Goal: Transaction & Acquisition: Purchase product/service

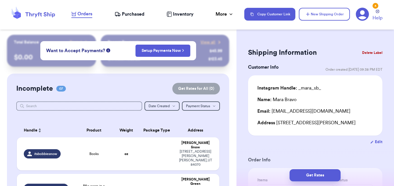
scroll to position [29, 0]
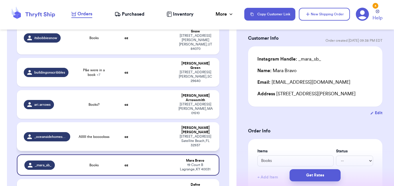
click at [197, 90] on table "Handle Product Weight Package Type Address itsbobbiesnow Books oz [PERSON_NAME]…" at bounding box center [118, 123] width 204 height 239
click at [167, 123] on td at bounding box center [156, 137] width 37 height 29
type input "Allllll the booooksss"
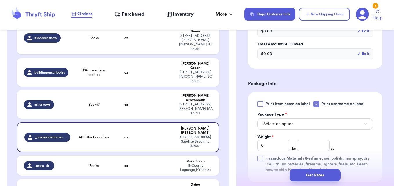
scroll to position [232, 0]
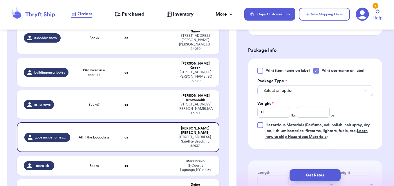
click at [292, 87] on button "Select an option" at bounding box center [316, 90] width 116 height 11
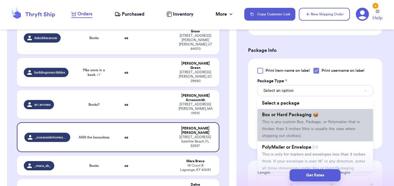
click at [293, 132] on li "Box or Hard Packaging 📦 This is any custom Box, Package, or Polymailer that is …" at bounding box center [316, 125] width 116 height 33
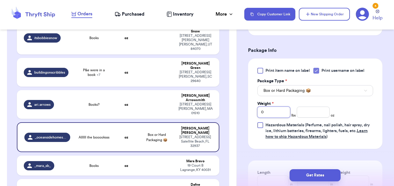
drag, startPoint x: 280, startPoint y: 113, endPoint x: 247, endPoint y: 113, distance: 32.8
click at [247, 113] on div "Shipping Information Delete Label Customer Info Order created: [DATE] 09:41 PM …" at bounding box center [316, 52] width 158 height 499
type input "7"
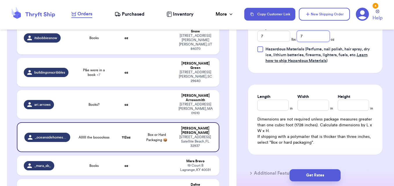
scroll to position [319, 0]
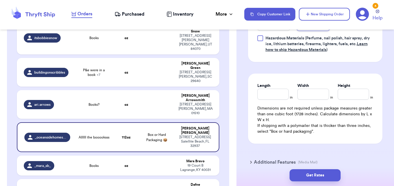
type input "7"
click at [281, 93] on input "Length" at bounding box center [273, 94] width 31 height 11
type input "13"
type input "5"
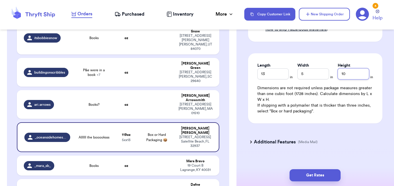
scroll to position [348, 0]
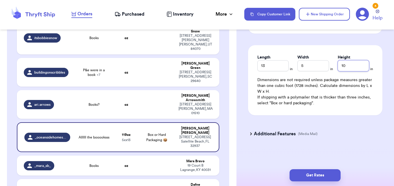
type input "10"
click at [253, 131] on div "Additional Features (Media Mail)" at bounding box center [312, 134] width 134 height 14
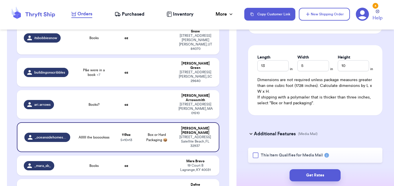
click at [256, 155] on div at bounding box center [256, 156] width 6 height 6
click at [0, 0] on input "This Item Qualifies for Media Mail" at bounding box center [0, 0] width 0 height 0
click at [297, 175] on button "Get Rates" at bounding box center [315, 176] width 51 height 12
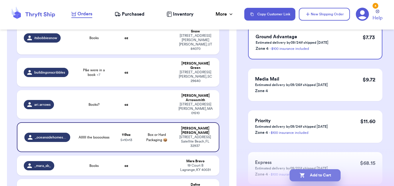
scroll to position [87, 0]
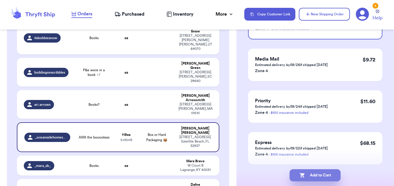
click at [333, 179] on button "Add to Cart" at bounding box center [315, 176] width 51 height 12
checkbox input "true"
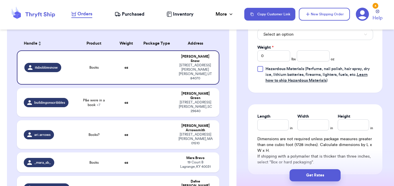
scroll to position [290, 0]
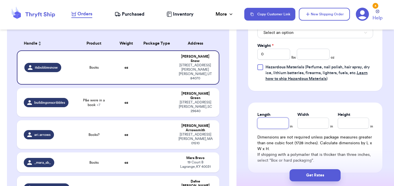
click at [280, 127] on input "Length" at bounding box center [273, 123] width 31 height 11
type input "8"
type input "5"
click at [352, 125] on input "Height *" at bounding box center [353, 123] width 31 height 11
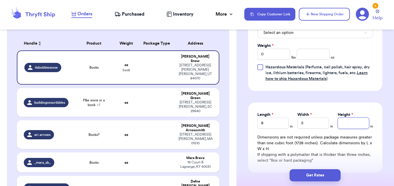
type input "8"
click at [274, 55] on input "0" at bounding box center [274, 54] width 33 height 11
type input "02"
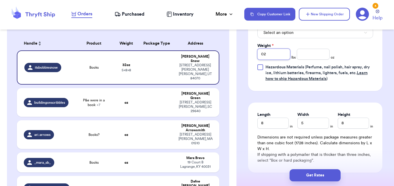
drag, startPoint x: 250, startPoint y: 53, endPoint x: 237, endPoint y: 53, distance: 13.6
type input "2"
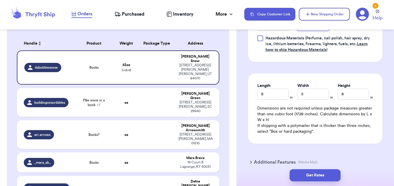
type input "5"
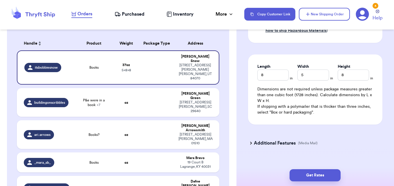
scroll to position [348, 0]
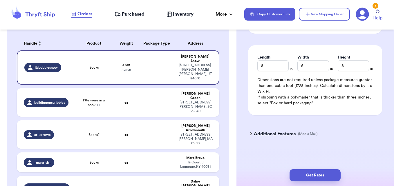
click at [265, 133] on h3 "Additional Features" at bounding box center [275, 134] width 42 height 7
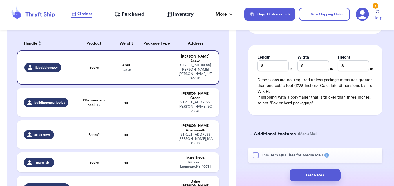
click at [256, 155] on div at bounding box center [256, 156] width 6 height 6
click at [0, 0] on input "This Item Qualifies for Media Mail" at bounding box center [0, 0] width 0 height 0
click at [307, 174] on button "Get Rates" at bounding box center [315, 176] width 51 height 12
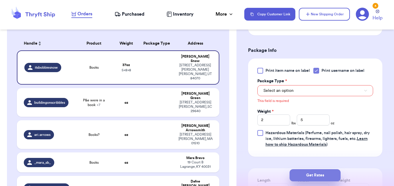
scroll to position [231, 0]
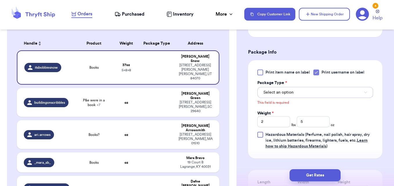
click at [302, 95] on button "Select an option" at bounding box center [316, 92] width 116 height 11
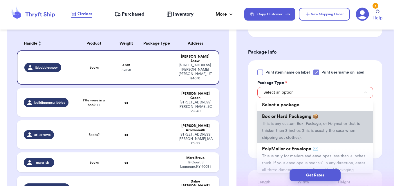
click at [299, 132] on span "This is any custom Box, Package, or Polymailer that is thicker than 3 inches (t…" at bounding box center [311, 131] width 98 height 18
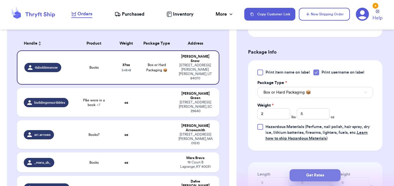
click at [305, 175] on button "Get Rates" at bounding box center [315, 176] width 51 height 12
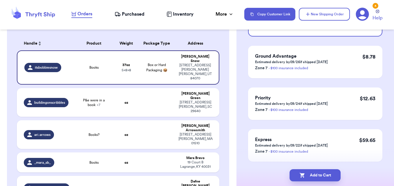
scroll to position [106, 0]
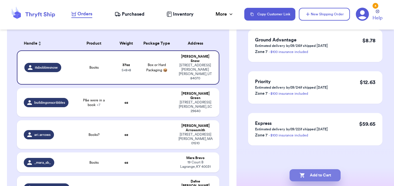
click at [328, 175] on button "Add to Cart" at bounding box center [315, 176] width 51 height 12
checkbox input "true"
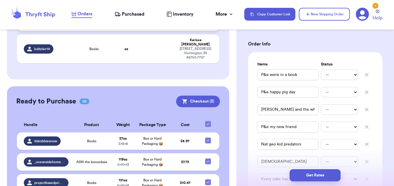
scroll to position [223, 0]
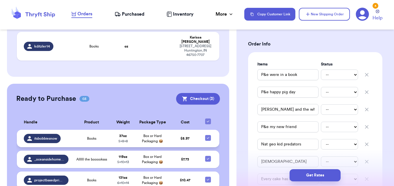
click at [179, 130] on td "$ 5.97" at bounding box center [185, 138] width 30 height 17
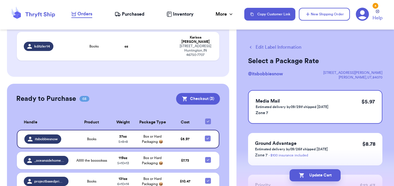
scroll to position [0, 0]
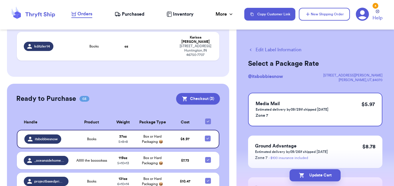
click at [272, 51] on button "Edit Label Information" at bounding box center [274, 49] width 53 height 7
checkbox input "false"
checkbox input "true"
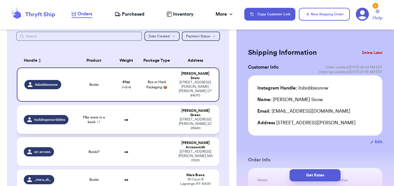
scroll to position [80, 0]
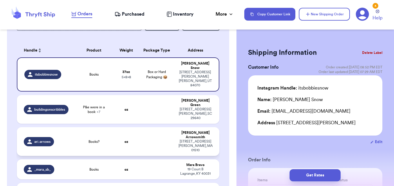
click at [147, 127] on td at bounding box center [156, 141] width 37 height 29
type input "Books?"
type input "0"
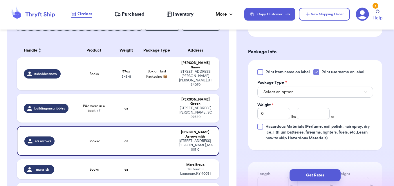
scroll to position [232, 0]
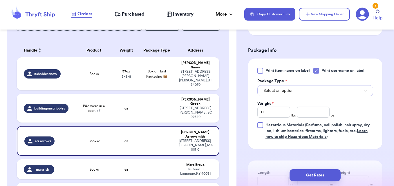
click at [288, 93] on span "Select an option" at bounding box center [279, 91] width 30 height 6
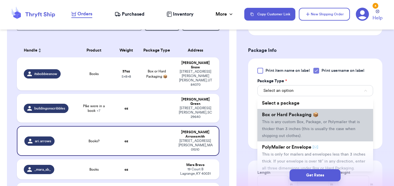
click at [311, 134] on li "Box or Hard Packaging 📦 This is any custom Box, Package, or Polymailer that is …" at bounding box center [316, 125] width 116 height 33
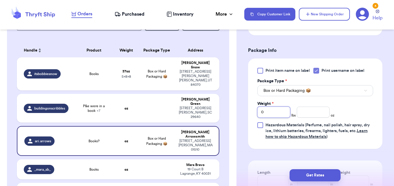
drag, startPoint x: 267, startPoint y: 113, endPoint x: 253, endPoint y: 112, distance: 13.4
click at [253, 112] on div "Print item name on label Print username on label Package Type * Box or Hard Pac…" at bounding box center [315, 104] width 134 height 91
type input "2"
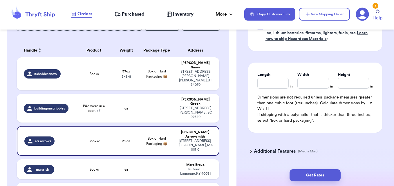
scroll to position [319, 0]
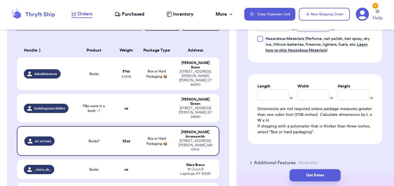
type input "5"
click at [280, 93] on input "Length" at bounding box center [273, 94] width 31 height 11
type input "8"
type input "5"
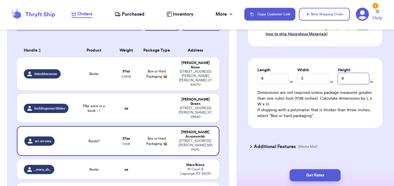
scroll to position [348, 0]
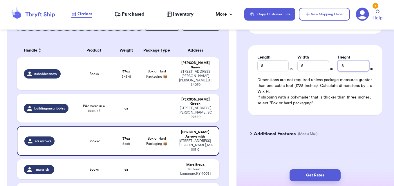
type input "8"
click at [267, 136] on h3 "Additional Features" at bounding box center [275, 134] width 42 height 7
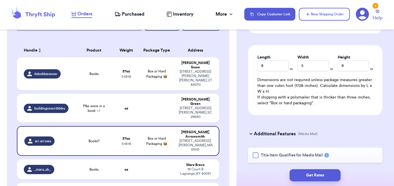
click at [258, 156] on div at bounding box center [256, 156] width 6 height 6
click at [0, 0] on input "This Item Qualifies for Media Mail" at bounding box center [0, 0] width 0 height 0
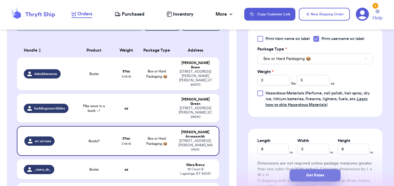
scroll to position [290, 0]
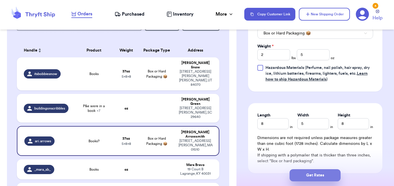
click at [328, 177] on button "Get Rates" at bounding box center [315, 176] width 51 height 12
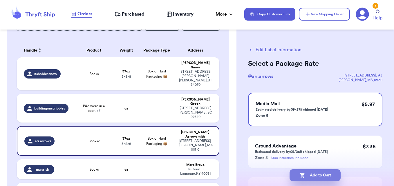
click at [326, 178] on button "Add to Cart" at bounding box center [315, 176] width 51 height 12
checkbox input "true"
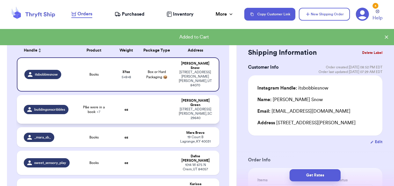
click at [147, 97] on td at bounding box center [156, 109] width 37 height 29
type input "P&e were in a book"
type input "0"
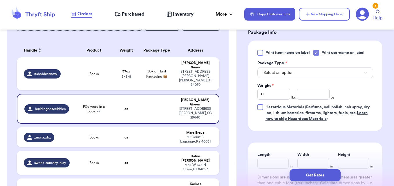
scroll to position [377, 0]
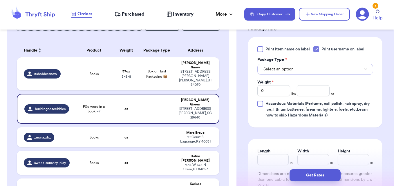
click at [295, 72] on button "Select an option" at bounding box center [316, 69] width 116 height 11
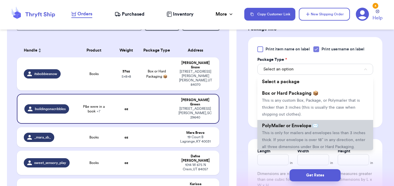
click at [303, 129] on li "PolyMailer or Envelope ✉️ This is only for mailers and envelopes less than 3 in…" at bounding box center [316, 136] width 116 height 33
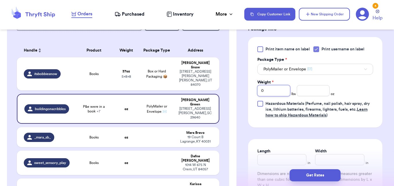
click at [262, 93] on input "0" at bounding box center [274, 90] width 33 height 11
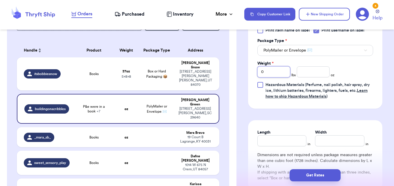
scroll to position [406, 0]
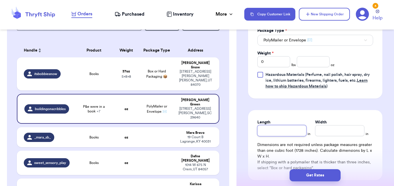
click at [285, 131] on input "Length" at bounding box center [282, 130] width 49 height 11
type input "1"
type input "10"
type input "1"
type input "10"
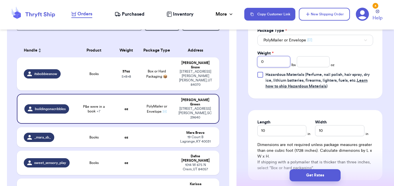
drag, startPoint x: 268, startPoint y: 59, endPoint x: 244, endPoint y: 59, distance: 23.2
type input "2"
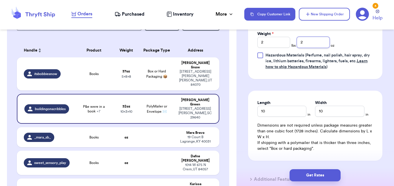
scroll to position [465, 0]
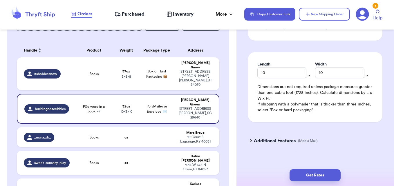
type input "2"
click at [269, 142] on h3 "Additional Features" at bounding box center [275, 141] width 42 height 7
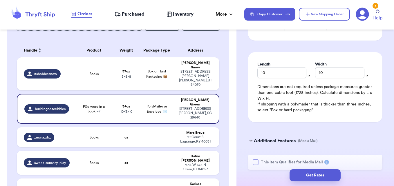
click at [258, 162] on div at bounding box center [256, 163] width 6 height 6
click at [0, 0] on input "This Item Qualifies for Media Mail" at bounding box center [0, 0] width 0 height 0
click at [305, 175] on button "Get Rates" at bounding box center [315, 176] width 51 height 12
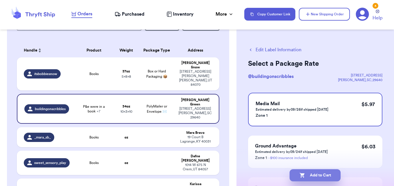
click at [330, 175] on button "Add to Cart" at bounding box center [315, 176] width 51 height 12
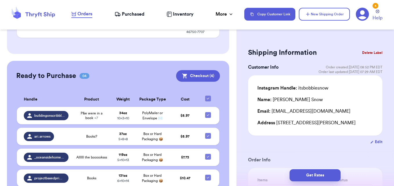
scroll to position [220, 0]
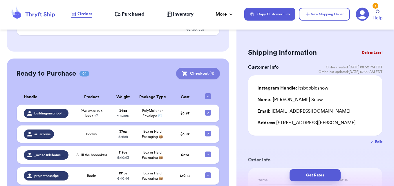
click at [197, 68] on button "Checkout ( 4 )" at bounding box center [198, 74] width 44 height 12
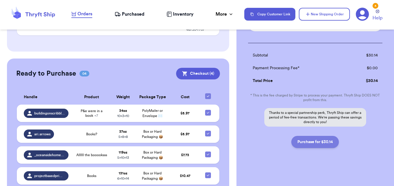
scroll to position [200, 0]
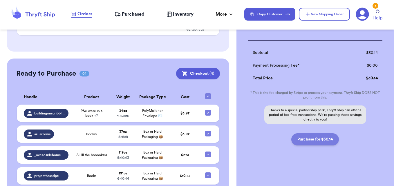
click at [320, 142] on button "Purchase for $30.14" at bounding box center [315, 140] width 48 height 12
checkbox input "false"
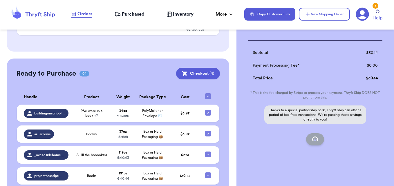
checkbox input "false"
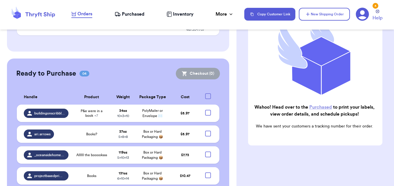
checkbox input "true"
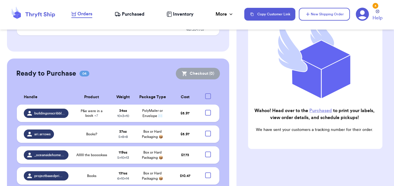
scroll to position [155, 0]
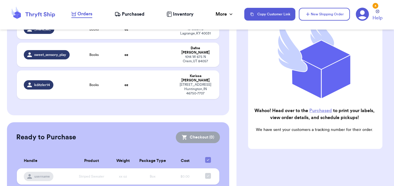
click at [139, 15] on span "Purchased" at bounding box center [133, 14] width 23 height 7
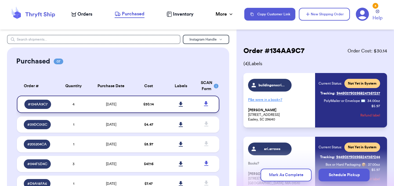
click at [179, 105] on icon at bounding box center [181, 104] width 4 height 5
drag, startPoint x: 90, startPoint y: 13, endPoint x: 91, endPoint y: 10, distance: 3.9
click at [90, 13] on span "Orders" at bounding box center [85, 14] width 15 height 7
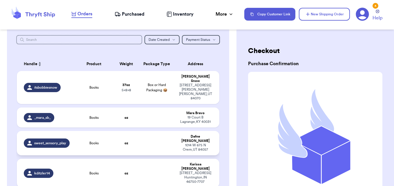
scroll to position [87, 0]
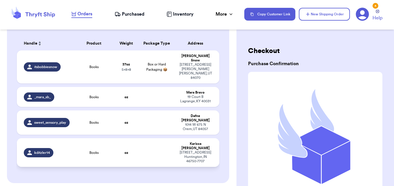
click at [140, 138] on td at bounding box center [156, 152] width 37 height 29
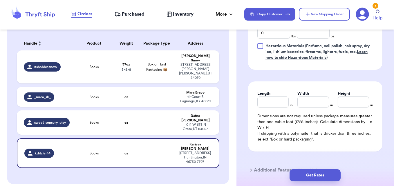
scroll to position [319, 0]
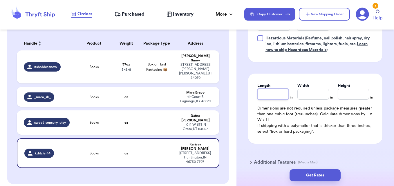
click at [274, 100] on input "Length" at bounding box center [273, 94] width 31 height 11
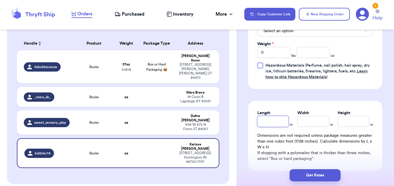
scroll to position [232, 0]
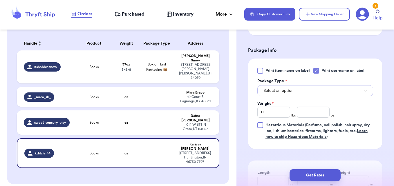
click at [294, 96] on button "Select an option" at bounding box center [316, 90] width 116 height 11
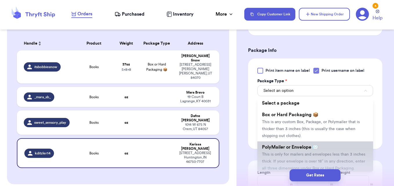
click at [299, 149] on li "PolyMailer or Envelope ✉️ This is only for mailers and envelopes less than 3 in…" at bounding box center [316, 158] width 116 height 33
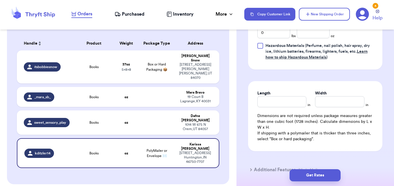
scroll to position [319, 0]
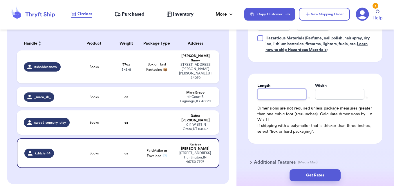
click at [279, 100] on input "Length" at bounding box center [282, 94] width 49 height 11
type input "1"
type input "11"
type input "1"
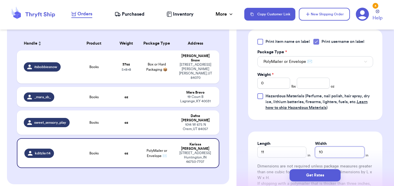
type input "10"
drag, startPoint x: 267, startPoint y: 93, endPoint x: 255, endPoint y: 91, distance: 12.4
click at [255, 91] on div "Print item name on label Print username on label Package Type * PolyMailer or E…" at bounding box center [315, 75] width 134 height 91
type input "1"
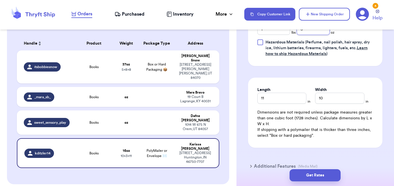
scroll to position [348, 0]
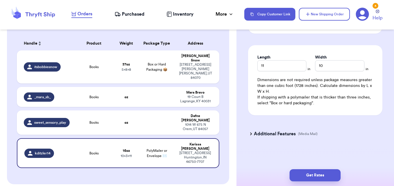
type input "5"
click at [260, 138] on h3 "Additional Features" at bounding box center [275, 134] width 42 height 7
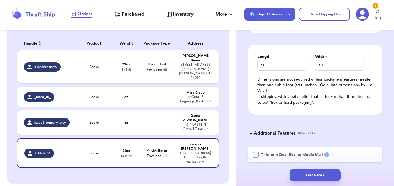
click at [254, 158] on div at bounding box center [256, 155] width 6 height 6
click at [0, 0] on input "This Item Qualifies for Media Mail" at bounding box center [0, 0] width 0 height 0
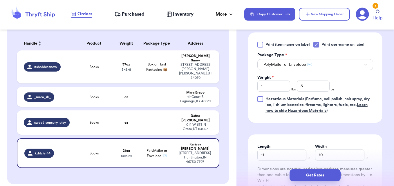
scroll to position [232, 0]
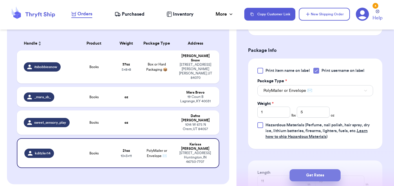
click at [330, 179] on button "Get Rates" at bounding box center [315, 176] width 51 height 12
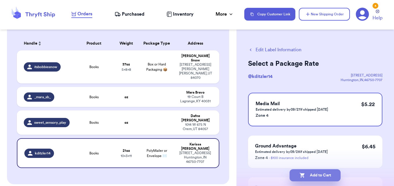
click at [328, 175] on button "Add to Cart" at bounding box center [315, 176] width 51 height 12
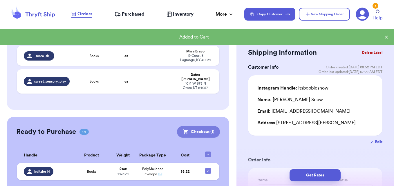
click at [199, 126] on button "Checkout ( 1 )" at bounding box center [198, 132] width 43 height 12
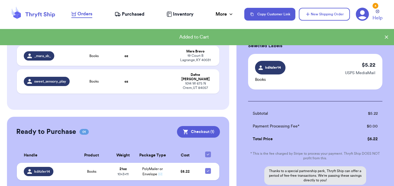
scroll to position [79, 0]
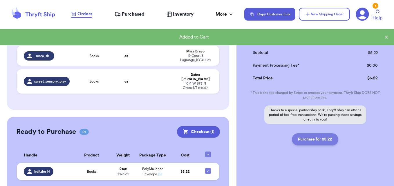
click at [319, 142] on button "Purchase for $5.22" at bounding box center [315, 140] width 46 height 12
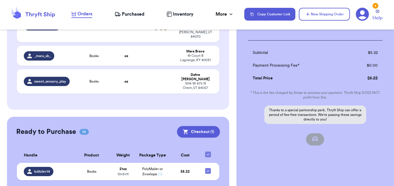
checkbox input "true"
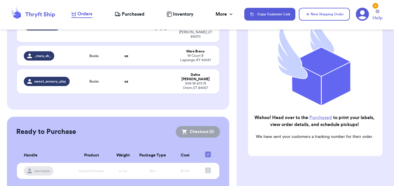
scroll to position [127, 0]
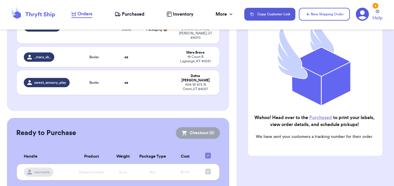
click at [132, 14] on span "Purchased" at bounding box center [133, 14] width 23 height 7
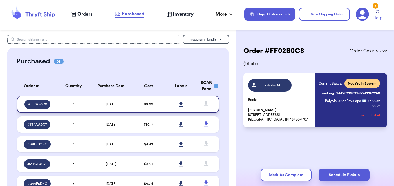
click at [179, 103] on icon at bounding box center [181, 104] width 4 height 5
